Goal: Transaction & Acquisition: Purchase product/service

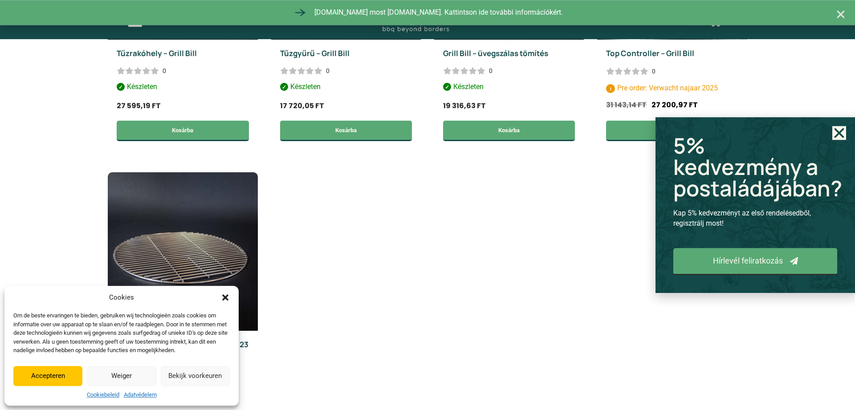
scroll to position [318, 0]
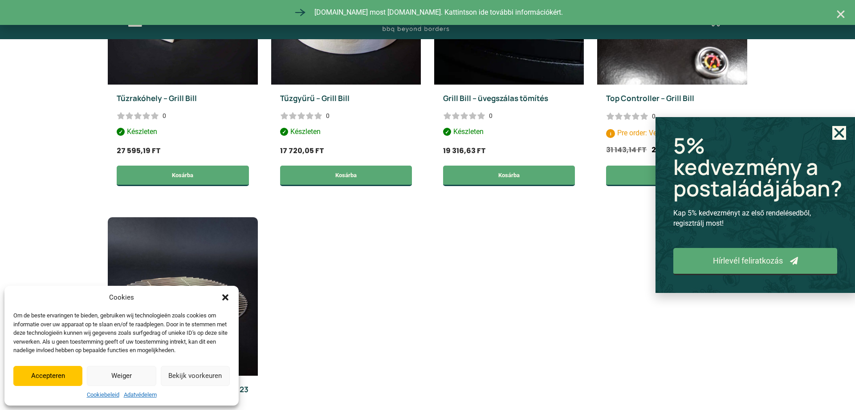
click at [837, 134] on use "Close" at bounding box center [839, 133] width 10 height 10
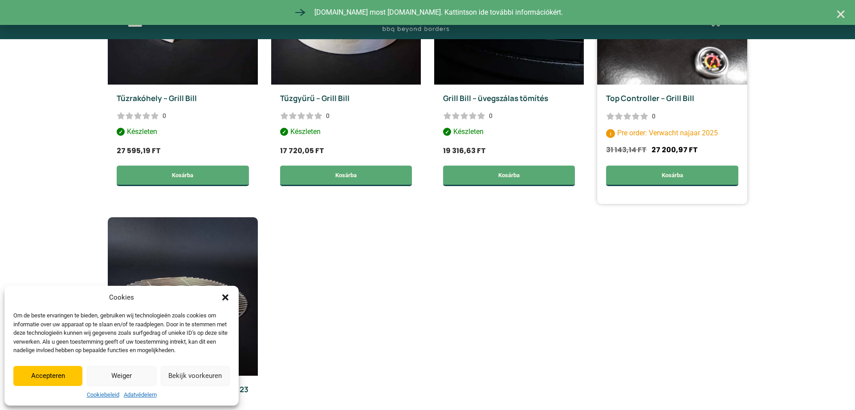
click at [658, 78] on img at bounding box center [672, 5] width 150 height 158
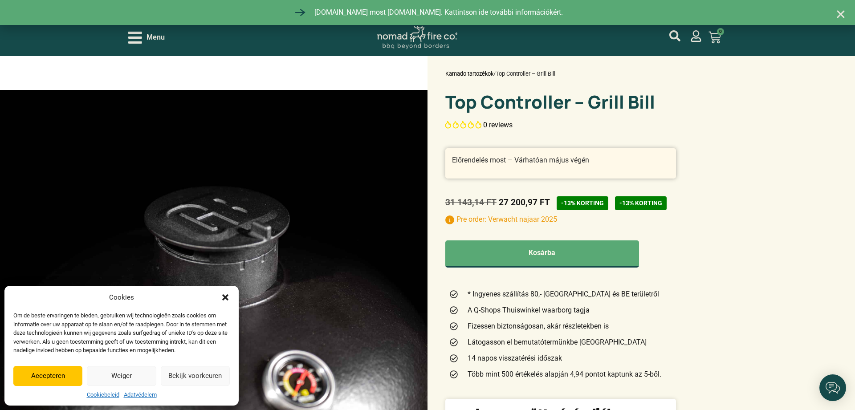
click at [222, 300] on icon "Párbeszéd bezárása" at bounding box center [225, 297] width 9 height 9
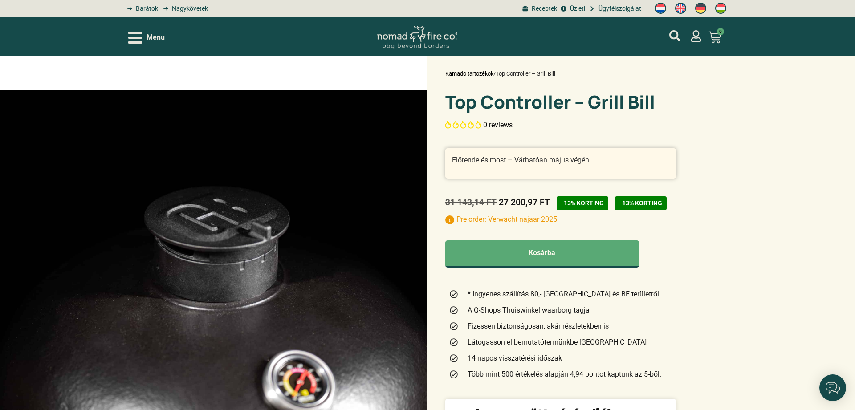
drag, startPoint x: 482, startPoint y: 102, endPoint x: 511, endPoint y: 103, distance: 29.0
click at [492, 102] on h1 "Top Controller – Grill Bill" at bounding box center [560, 102] width 231 height 18
drag, startPoint x: 528, startPoint y: 104, endPoint x: 541, endPoint y: 105, distance: 13.4
click at [537, 106] on h1 "Top Controller – Grill Bill" at bounding box center [560, 102] width 231 height 18
click at [576, 108] on h1 "Top Controller – Grill Bill" at bounding box center [560, 102] width 231 height 18
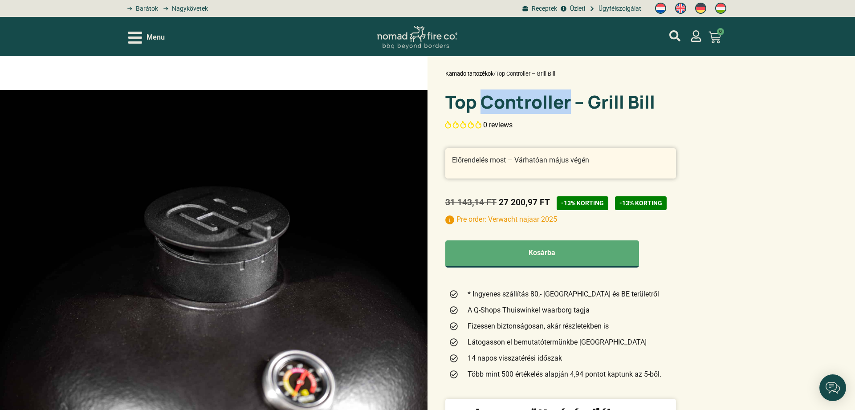
drag, startPoint x: 570, startPoint y: 104, endPoint x: 487, endPoint y: 98, distance: 83.9
click at [487, 98] on h1 "Top Controller – Grill Bill" at bounding box center [560, 102] width 231 height 18
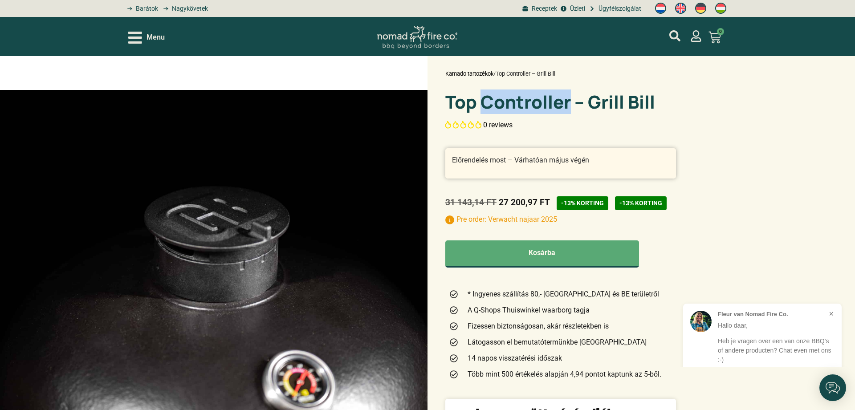
copy h1 "Controller"
